Goal: Information Seeking & Learning: Learn about a topic

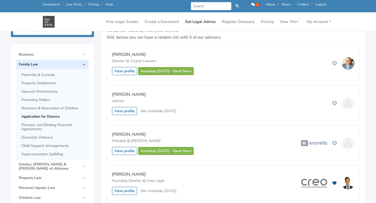
scroll to position [169, 0]
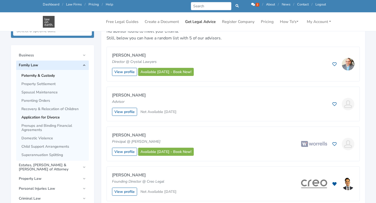
click at [48, 76] on span "Paternity & Custody" at bounding box center [53, 76] width 65 height 4
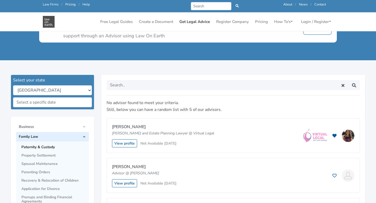
scroll to position [97, 0]
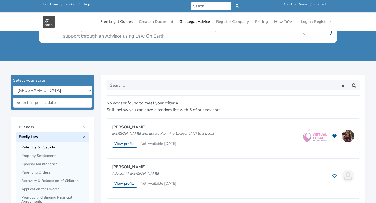
click at [117, 22] on link "Free Legal Guides" at bounding box center [116, 22] width 37 height 10
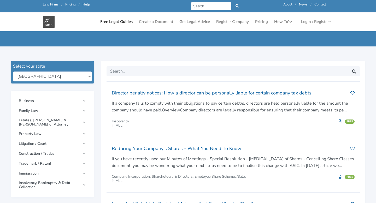
scroll to position [54, 0]
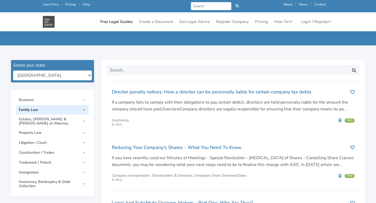
click at [78, 109] on span "Family Law" at bounding box center [50, 110] width 62 height 4
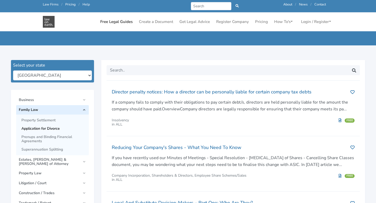
click at [62, 128] on span "Application for Divorce" at bounding box center [53, 129] width 65 height 4
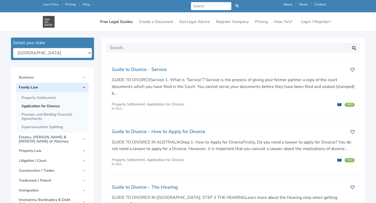
scroll to position [74, 0]
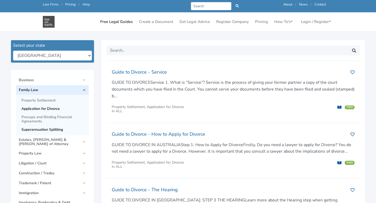
click at [52, 129] on span "Superannuation Splitting" at bounding box center [53, 130] width 65 height 4
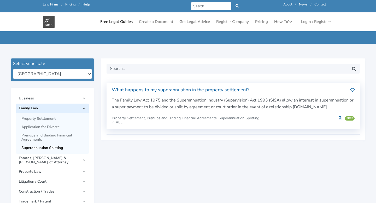
scroll to position [59, 0]
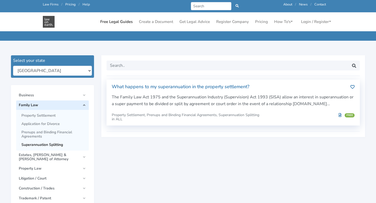
click at [165, 86] on h2 "What happens to my superannuation in the property settlement?" at bounding box center [229, 87] width 234 height 8
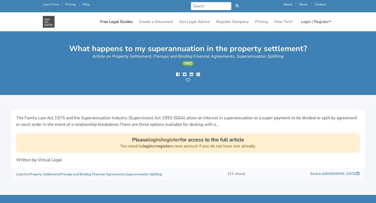
click at [308, 21] on link "Login / Register" at bounding box center [316, 22] width 34 height 10
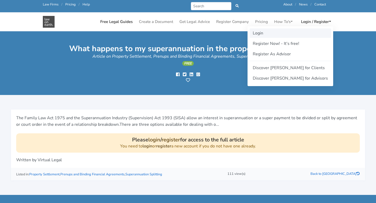
click at [278, 36] on link "Login" at bounding box center [289, 32] width 81 height 9
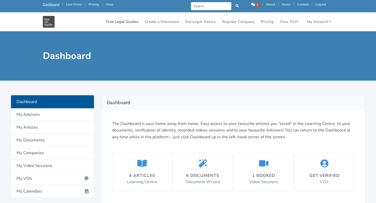
click at [129, 20] on link "Free Legal Guides" at bounding box center [122, 22] width 37 height 10
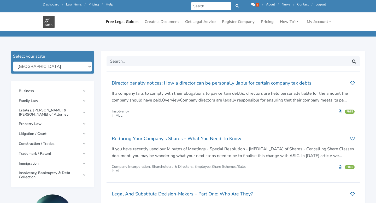
scroll to position [74, 0]
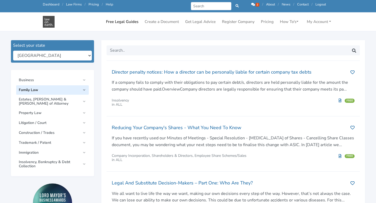
click at [77, 90] on span "Family Law" at bounding box center [50, 90] width 62 height 4
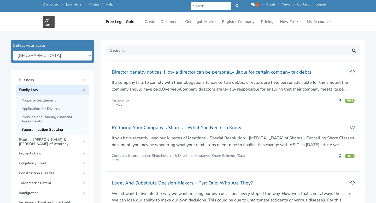
click at [63, 129] on span "Superannuation Splitting" at bounding box center [53, 130] width 65 height 4
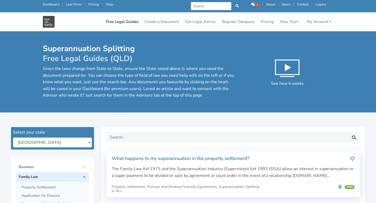
click at [180, 157] on h2 "What happens to my superannuation in the property settlement?" at bounding box center [229, 158] width 234 height 8
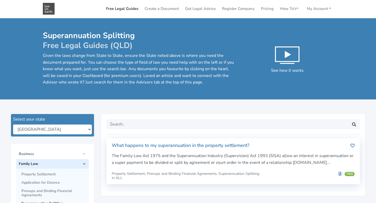
scroll to position [18, 0]
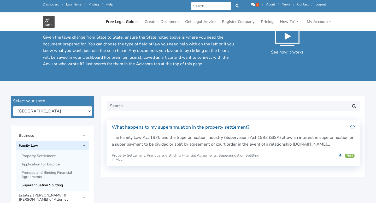
click at [352, 127] on icon at bounding box center [352, 127] width 4 height 4
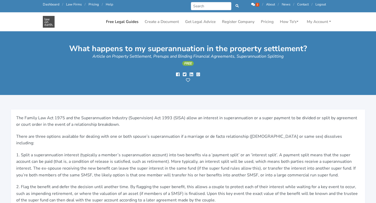
click at [188, 80] on icon at bounding box center [188, 80] width 4 height 4
click at [117, 23] on link "Free Legal Guides" at bounding box center [122, 22] width 37 height 10
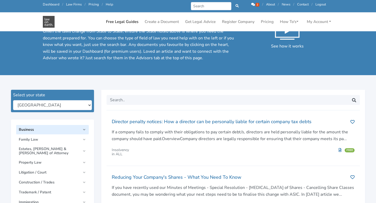
scroll to position [25, 0]
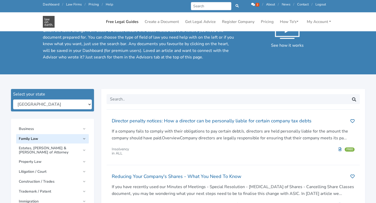
click at [81, 139] on link "Family Law" at bounding box center [52, 138] width 73 height 9
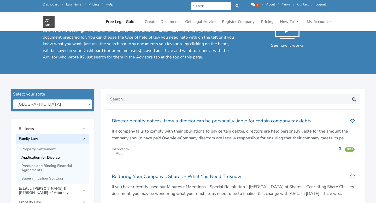
click at [59, 156] on span "Application for Divorce" at bounding box center [53, 158] width 65 height 4
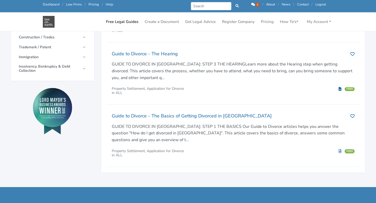
scroll to position [217, 0]
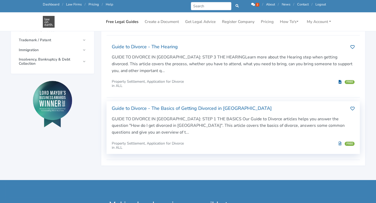
click at [237, 108] on h2 "Guide to Divorce - The Basics of Getting Divorced in Australia" at bounding box center [229, 108] width 234 height 8
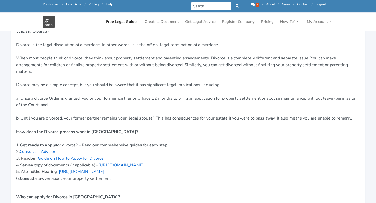
scroll to position [268, 0]
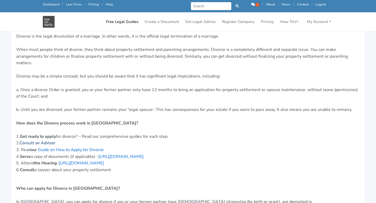
click at [47, 140] on link "Consult an Advisor" at bounding box center [38, 143] width 36 height 6
click at [67, 147] on link "Guide on How to Apply for Divorce" at bounding box center [71, 150] width 66 height 6
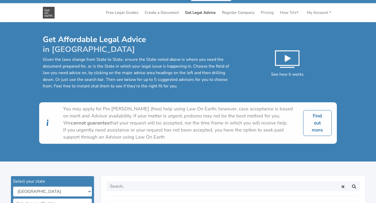
scroll to position [3, 0]
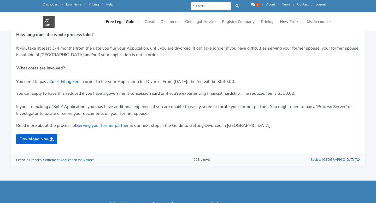
scroll to position [752, 0]
click at [64, 83] on link "Court Filing Fee" at bounding box center [64, 82] width 30 height 6
